Goal: Download file/media

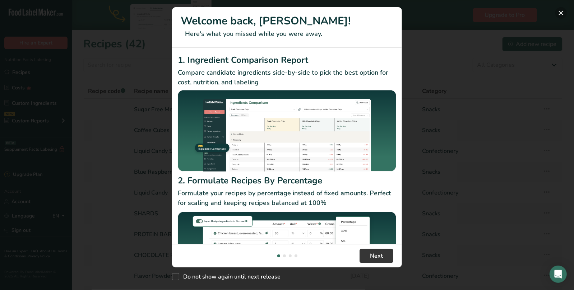
click at [562, 12] on button "New Features" at bounding box center [562, 13] width 12 height 12
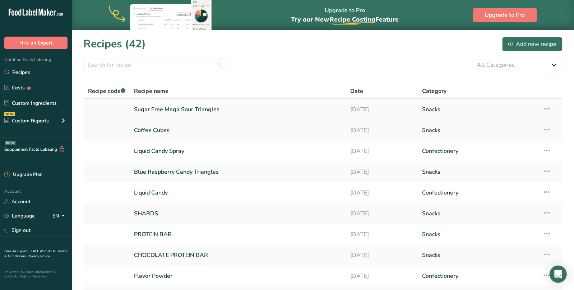
click at [161, 109] on link "Sugar Free Mega Sour Triangles" at bounding box center [238, 109] width 208 height 15
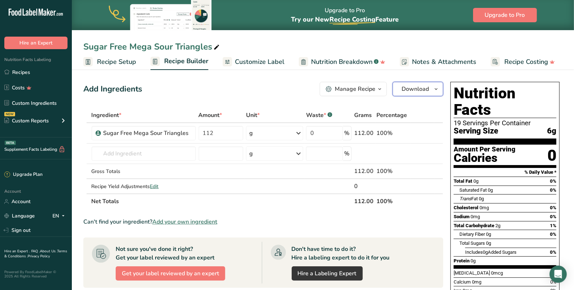
click at [412, 89] on span "Download" at bounding box center [415, 89] width 27 height 9
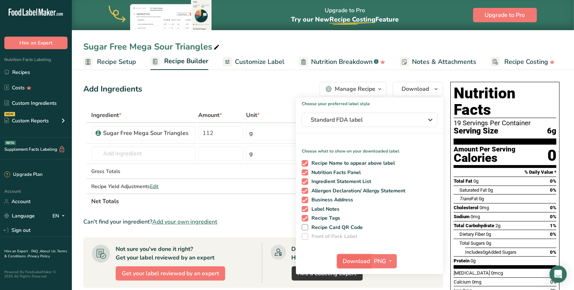
click at [358, 260] on span "Download" at bounding box center [356, 261] width 27 height 9
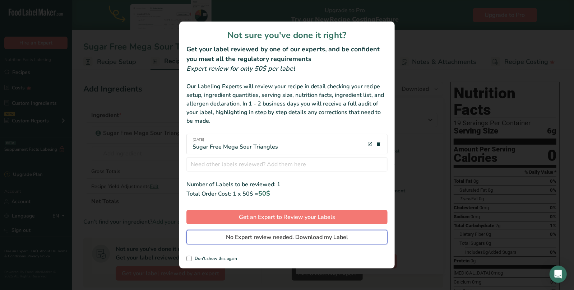
click at [288, 238] on span "No Expert review needed. Download my Label" at bounding box center [287, 237] width 122 height 9
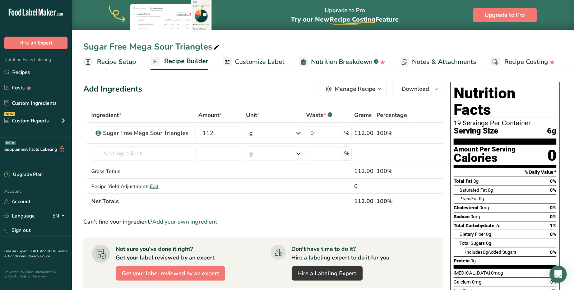
click at [238, 211] on section "Ingredient * Amount * Unit * Waste * .a-a{fill:#347362;}.b-a{fill:#fff;} Grams …" at bounding box center [263, 274] width 360 height 332
click at [419, 87] on span "Download" at bounding box center [415, 89] width 27 height 9
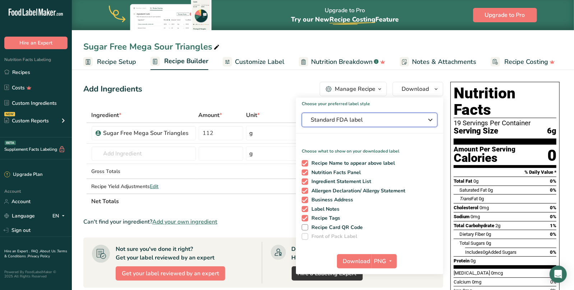
click at [373, 122] on span "Standard FDA label" at bounding box center [365, 120] width 108 height 9
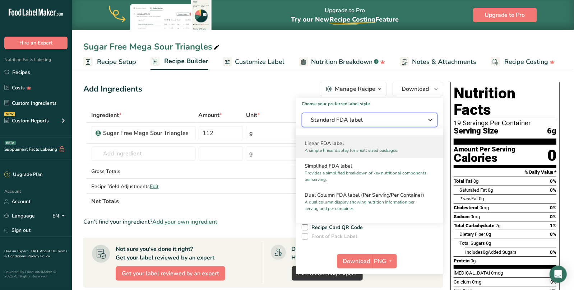
scroll to position [77, 0]
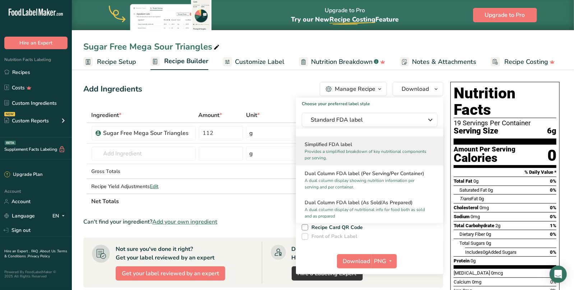
click at [350, 154] on p "Provides a simplified breakdown of key nutritional components per serving." at bounding box center [367, 154] width 124 height 13
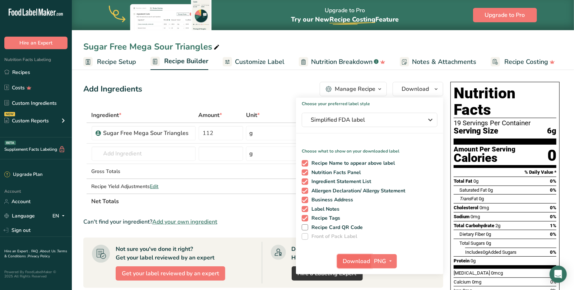
click at [354, 258] on span "Download" at bounding box center [356, 261] width 27 height 9
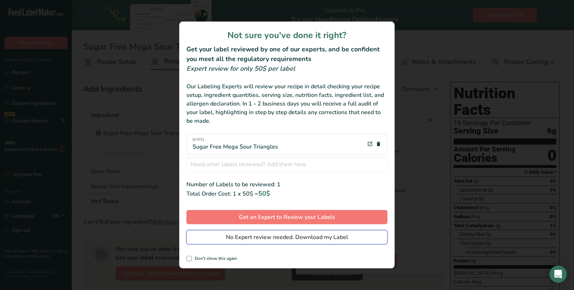
click at [277, 238] on span "No Expert review needed. Download my Label" at bounding box center [287, 237] width 122 height 9
